Goal: Navigation & Orientation: Find specific page/section

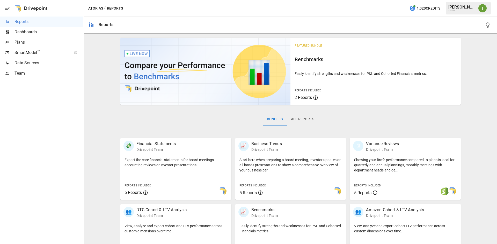
click at [20, 43] on span "Plans" at bounding box center [48, 42] width 68 height 6
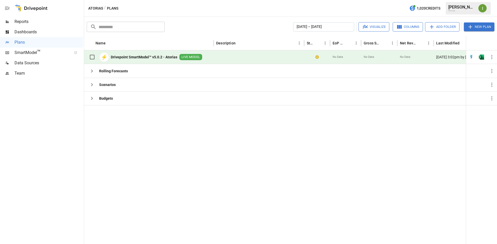
click at [165, 59] on b "Drivepoint SmartModel™ v5.0.2 - Atorias" at bounding box center [144, 57] width 66 height 5
